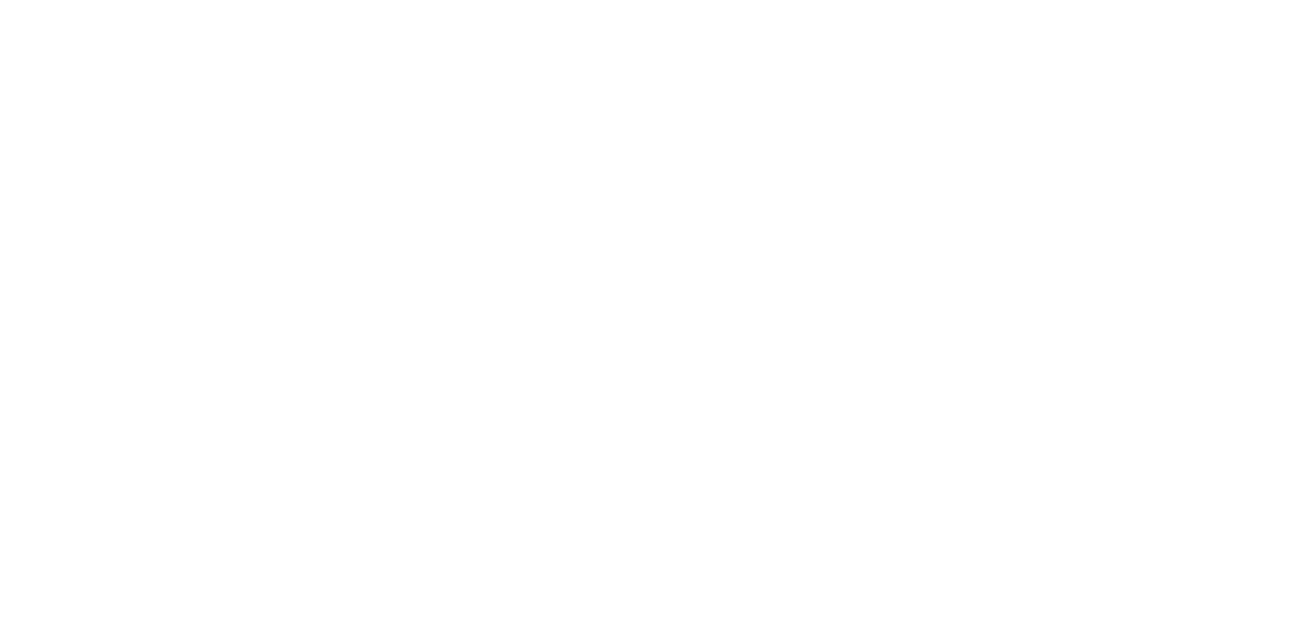
click at [713, 8] on html at bounding box center [654, 4] width 1308 height 8
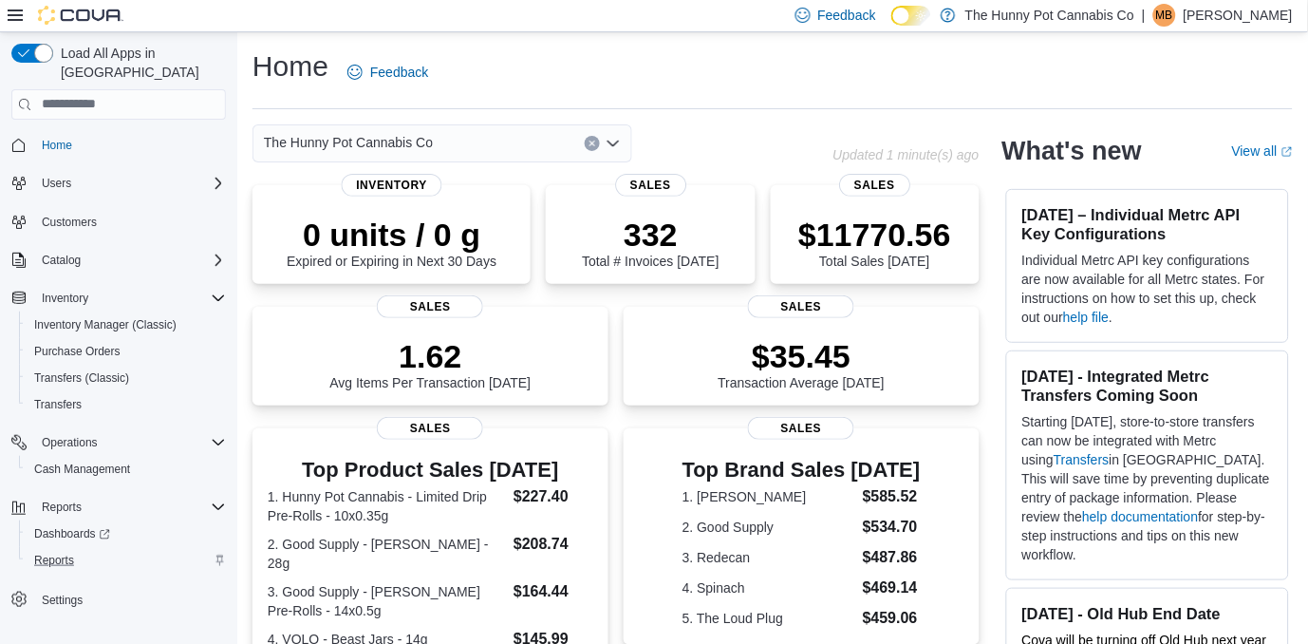
click at [91, 549] on div "Reports" at bounding box center [126, 560] width 199 height 23
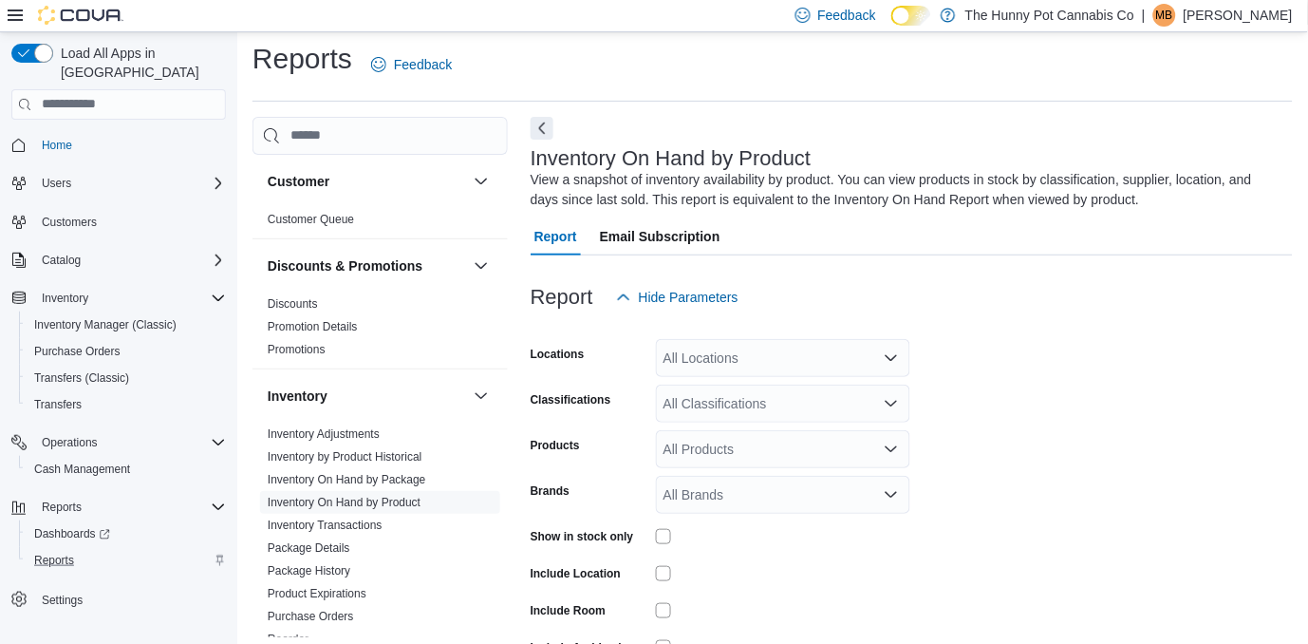
scroll to position [63, 0]
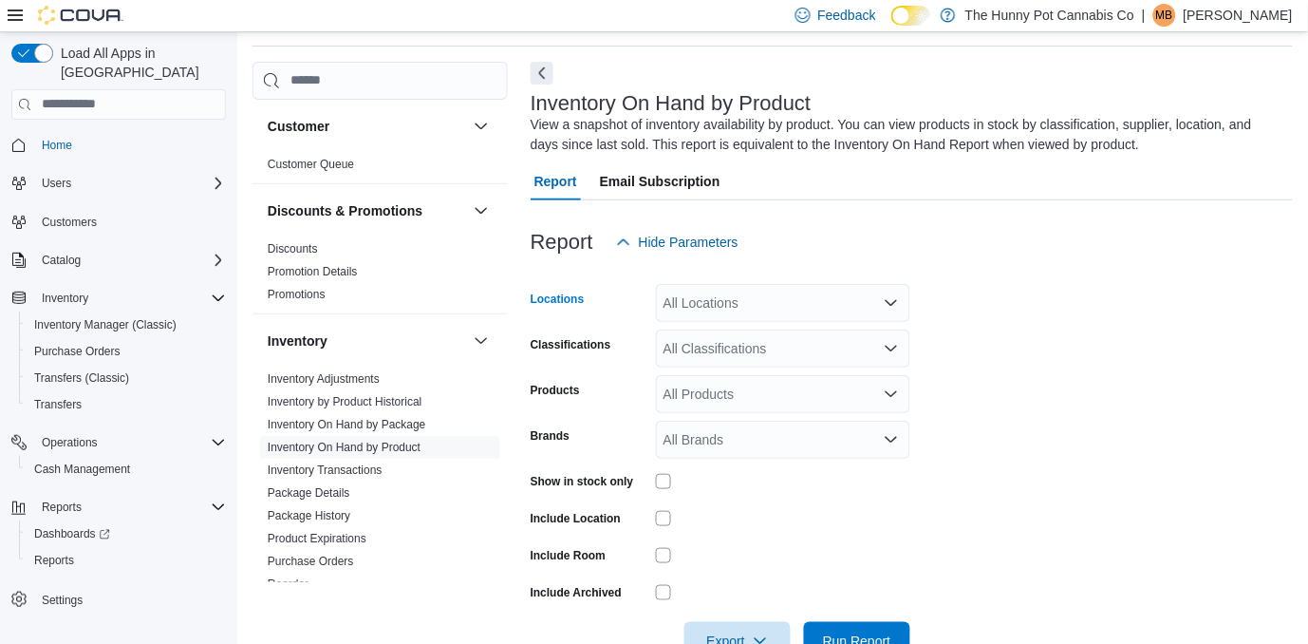
click at [712, 309] on div "All Locations" at bounding box center [783, 303] width 254 height 38
type input "***"
click at [733, 339] on span "[STREET_ADDRESS]" at bounding box center [762, 335] width 131 height 19
click at [1088, 398] on form "Locations [STREET_ADDRESS] Classifications All Classifications Products All Pro…" at bounding box center [912, 460] width 762 height 399
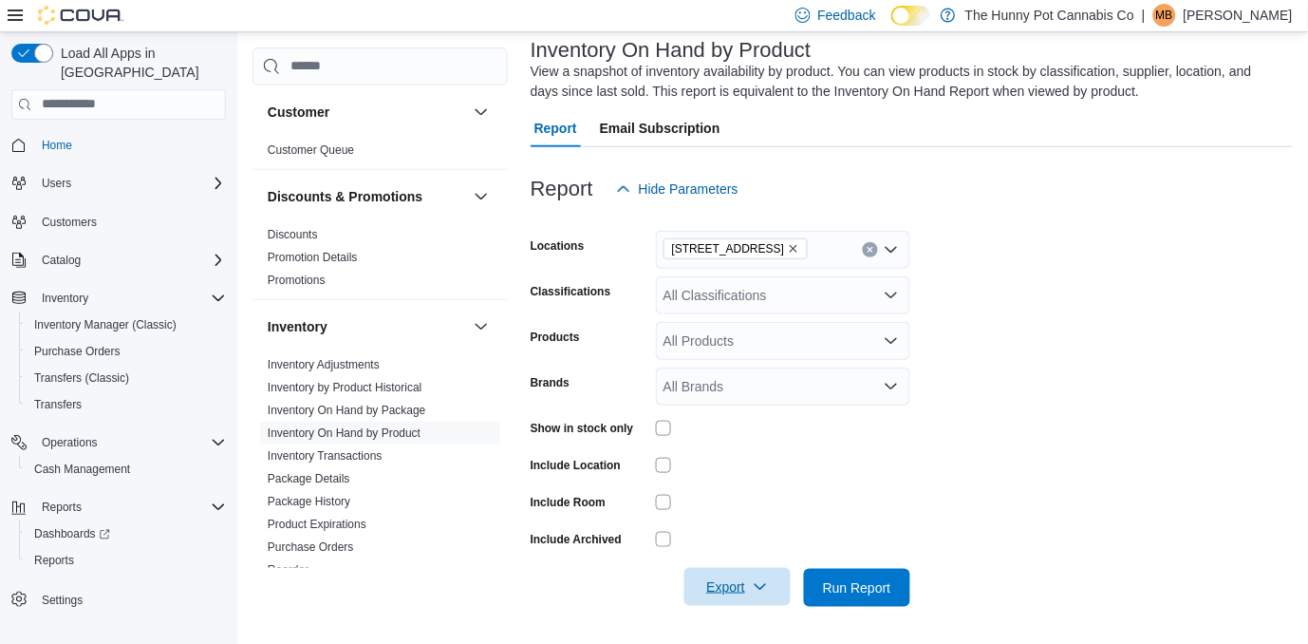
click at [755, 589] on icon "button" at bounding box center [760, 586] width 15 height 15
click at [734, 479] on span "Export to Excel" at bounding box center [740, 472] width 85 height 15
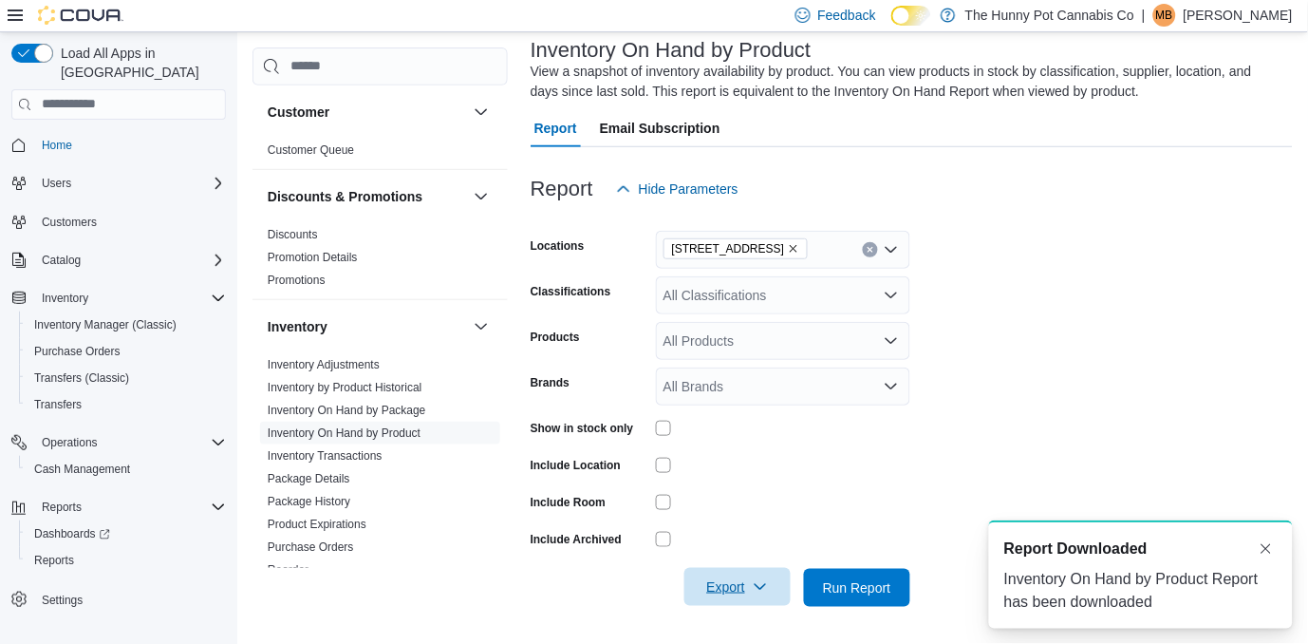
scroll to position [0, 0]
